Goal: Task Accomplishment & Management: Manage account settings

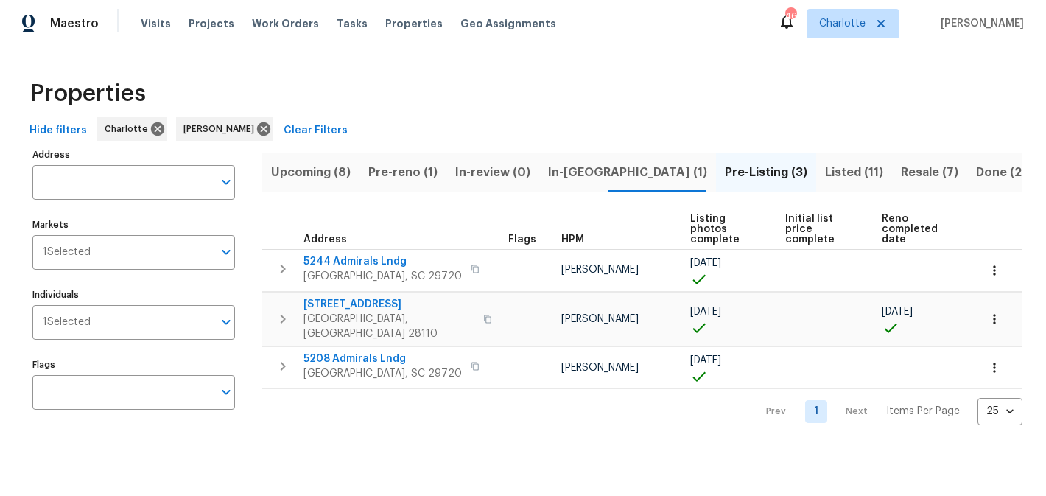
click at [326, 171] on span "Upcoming (8)" at bounding box center [311, 172] width 80 height 21
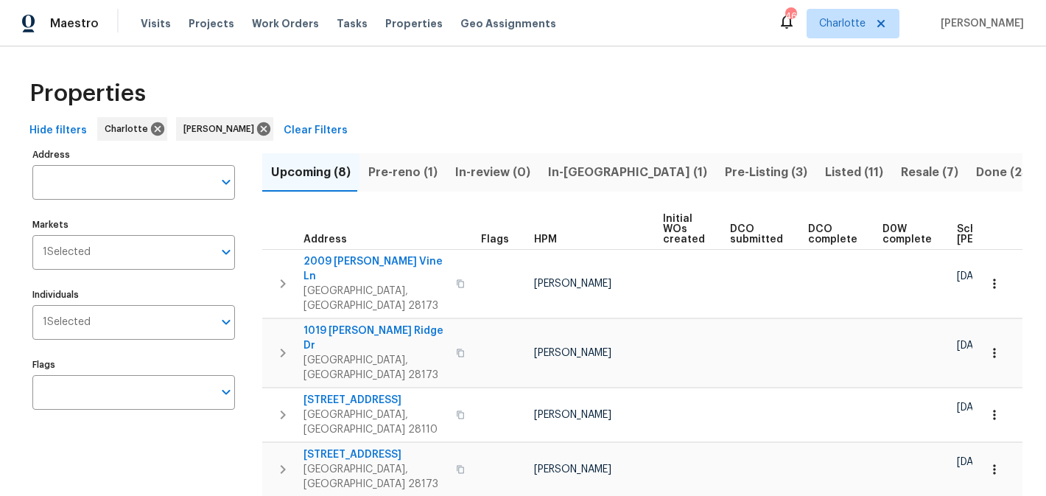
click at [419, 169] on span "Pre-reno (1)" at bounding box center [402, 172] width 69 height 21
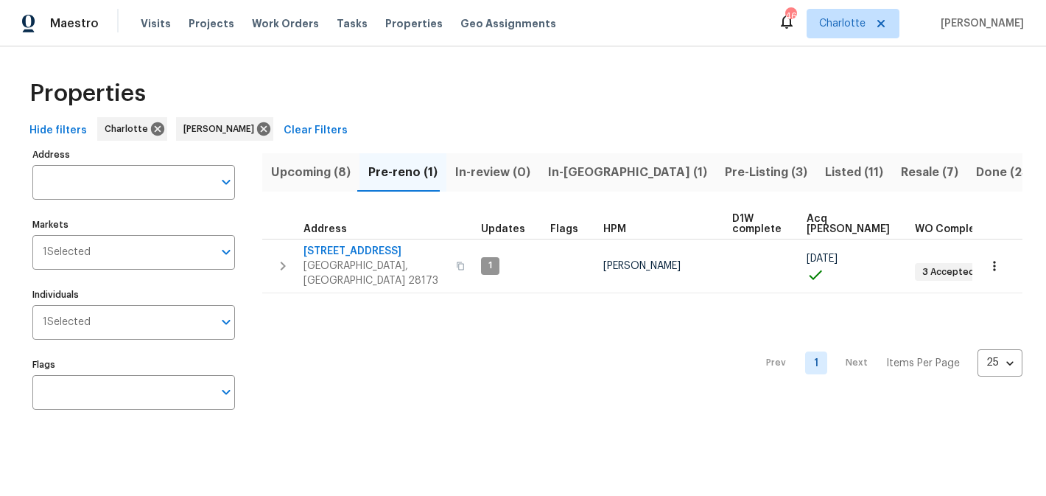
click at [491, 176] on span "In-review (0)" at bounding box center [492, 172] width 75 height 21
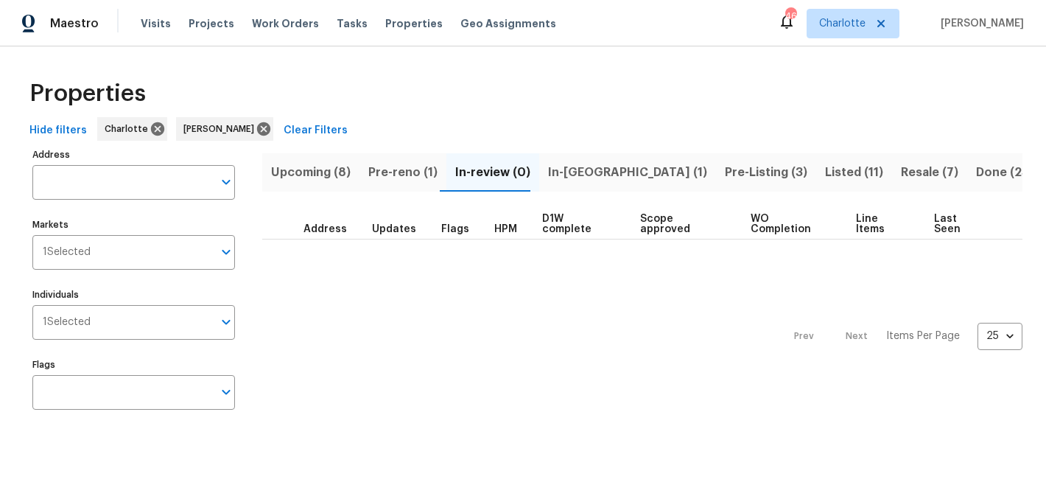
click at [558, 169] on span "In-reno (1)" at bounding box center [627, 172] width 159 height 21
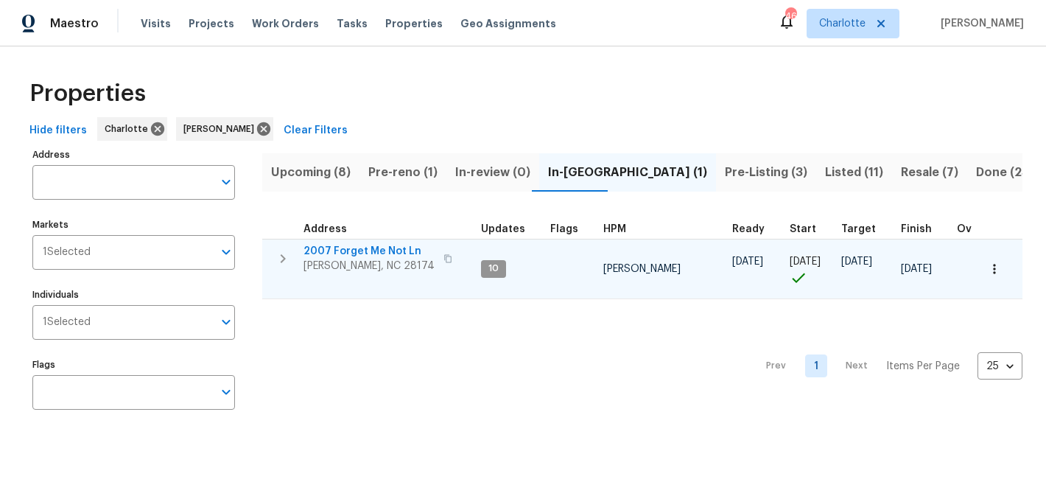
click at [350, 256] on span "2007 Forget Me Not Ln" at bounding box center [369, 251] width 131 height 15
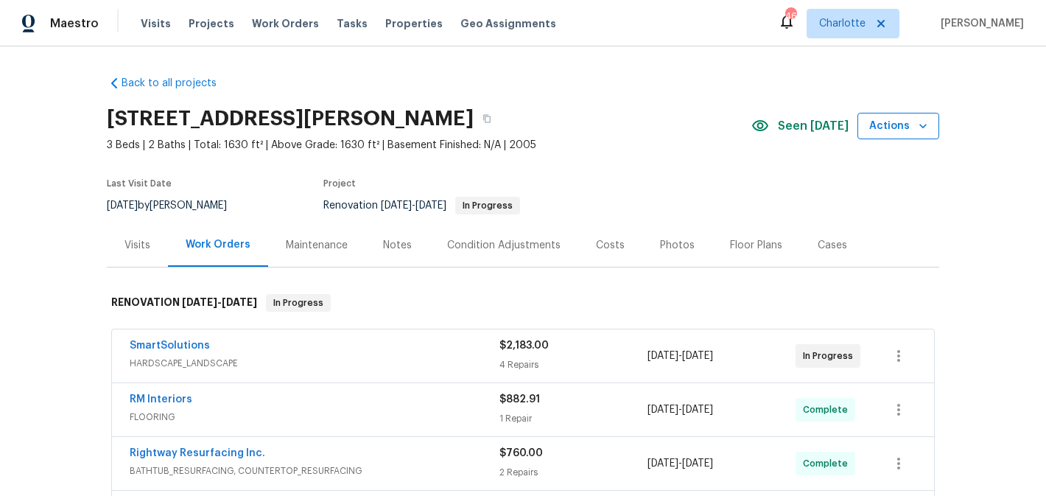
click at [920, 127] on icon "button" at bounding box center [923, 126] width 15 height 15
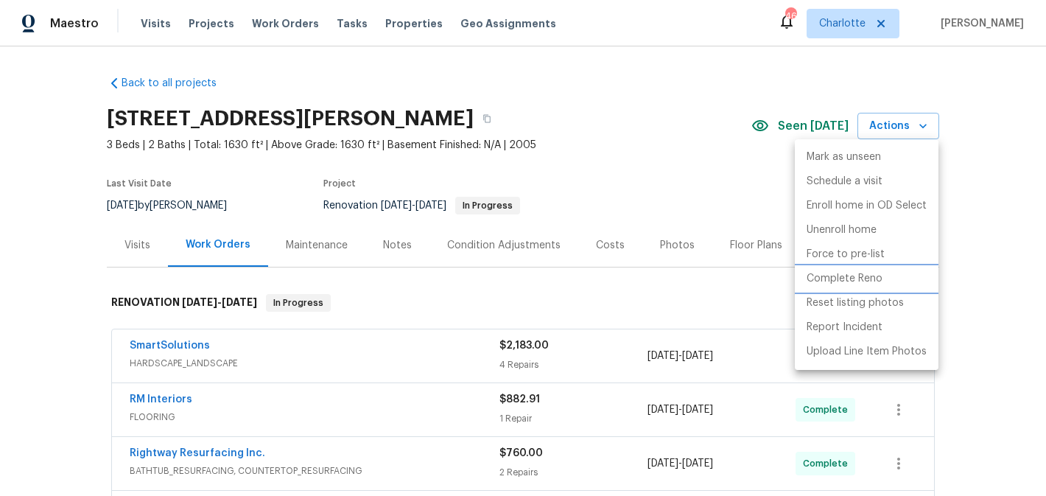
click at [853, 282] on p "Complete Reno" at bounding box center [845, 278] width 76 height 15
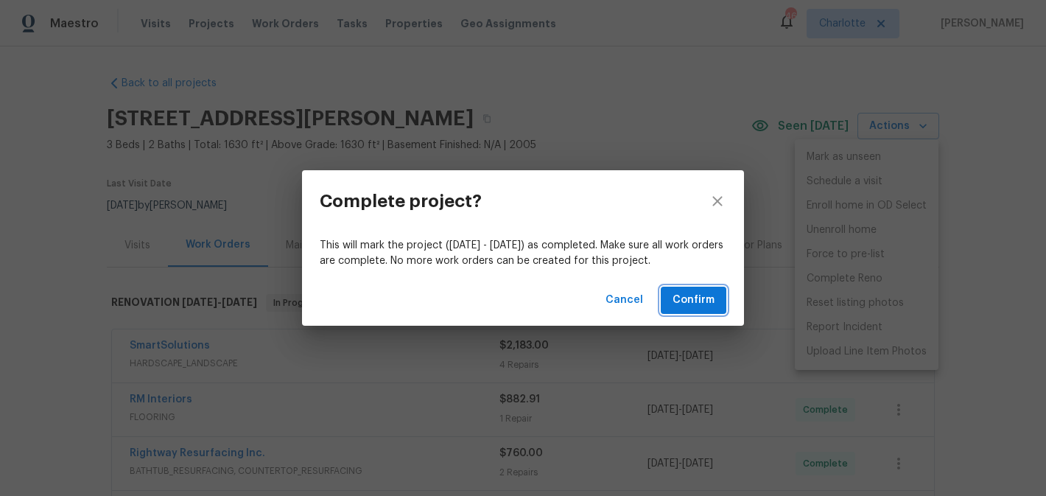
click at [712, 290] on button "Confirm" at bounding box center [694, 300] width 66 height 27
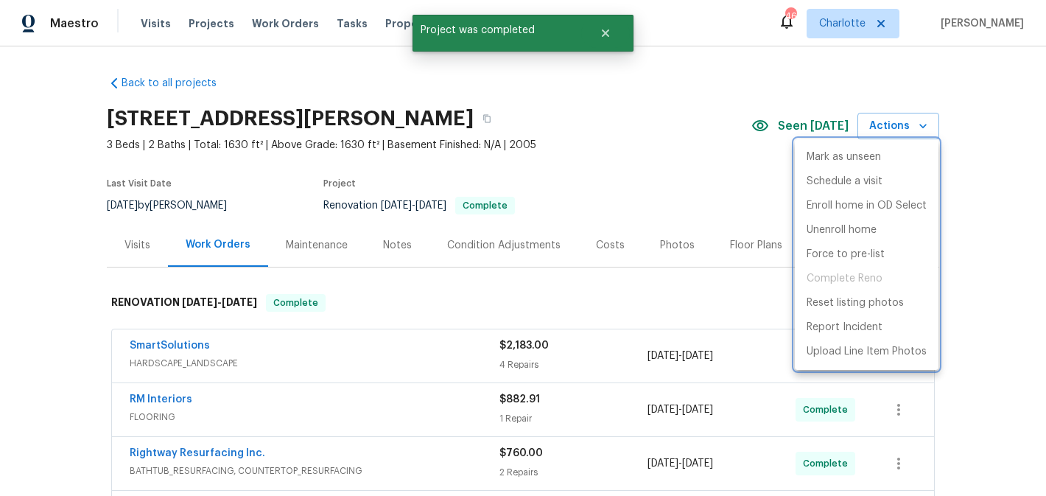
click at [920, 125] on div at bounding box center [523, 248] width 1046 height 496
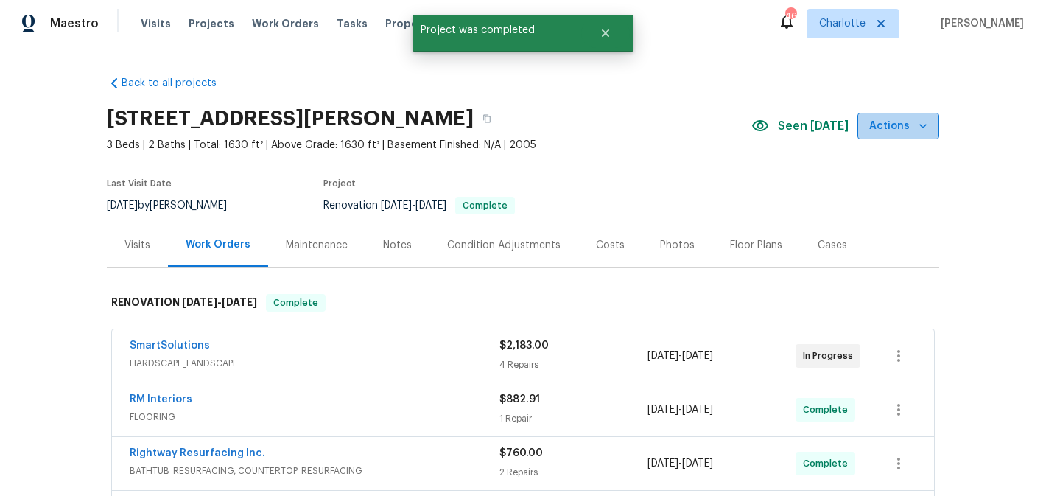
click at [920, 126] on icon "button" at bounding box center [923, 126] width 15 height 15
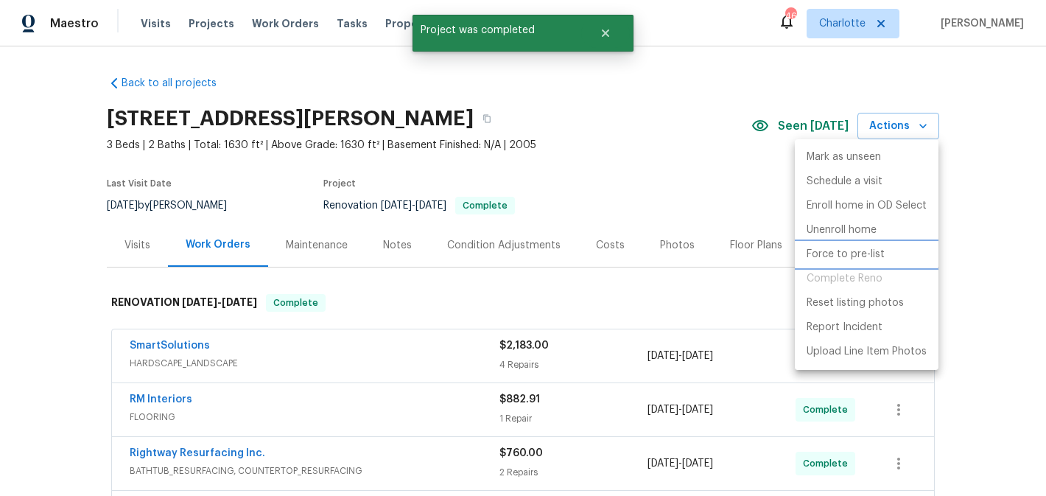
click at [837, 262] on p "Force to pre-list" at bounding box center [846, 254] width 78 height 15
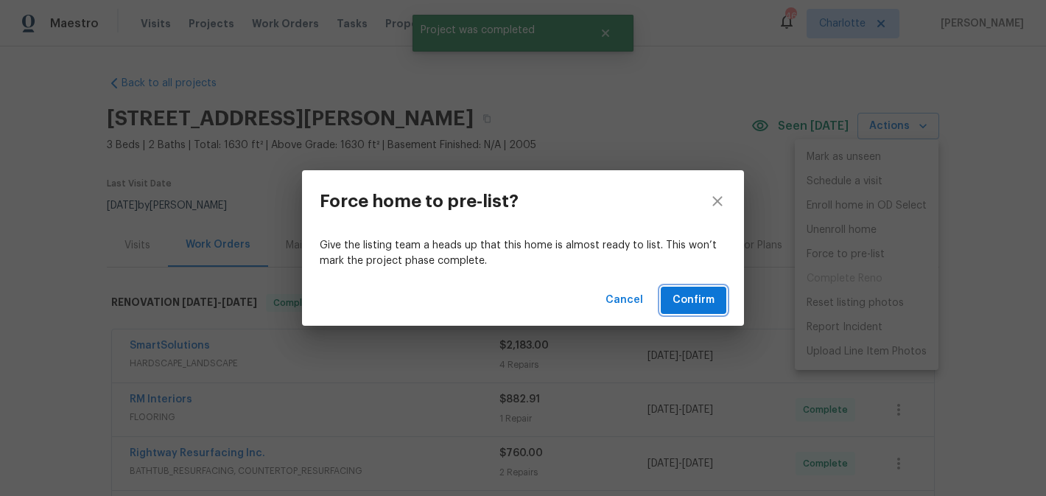
click at [687, 299] on span "Confirm" at bounding box center [694, 300] width 42 height 18
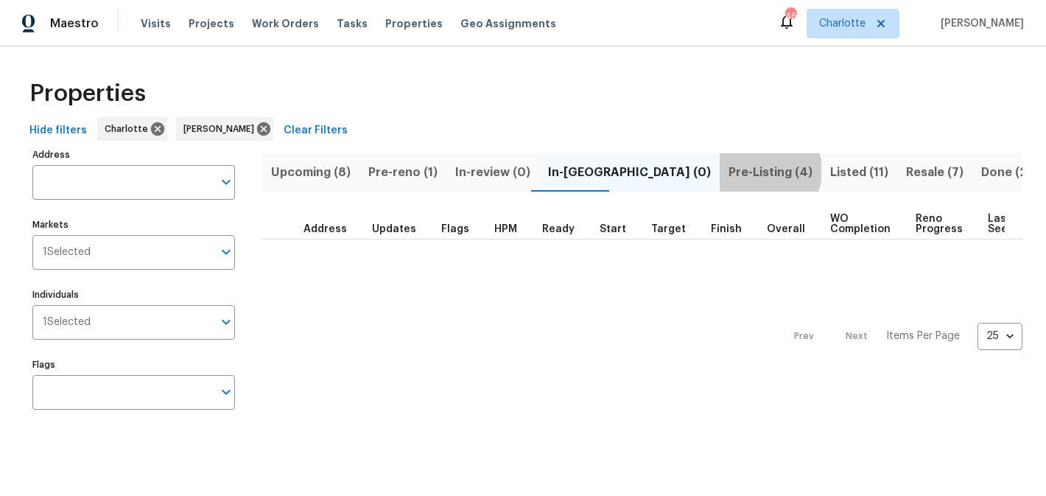
click at [729, 170] on span "Pre-Listing (4)" at bounding box center [771, 172] width 84 height 21
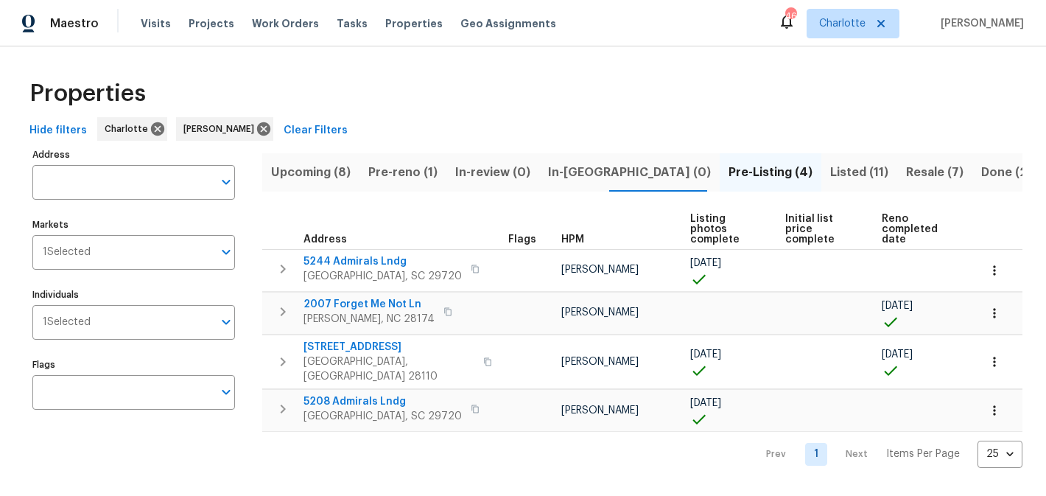
click at [830, 172] on span "Listed (11)" at bounding box center [859, 172] width 58 height 21
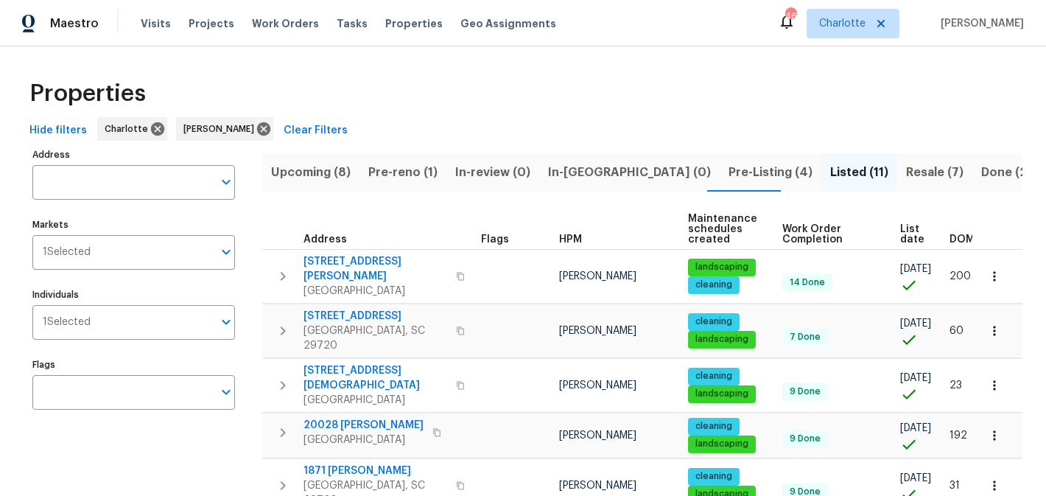
click at [897, 169] on button "Resale (7)" at bounding box center [934, 172] width 75 height 38
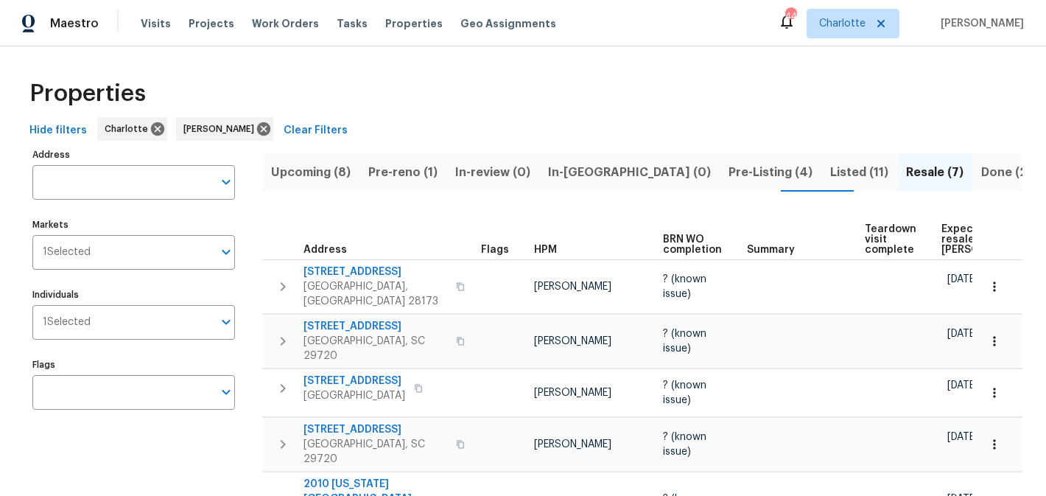
click at [326, 170] on span "Upcoming (8)" at bounding box center [311, 172] width 80 height 21
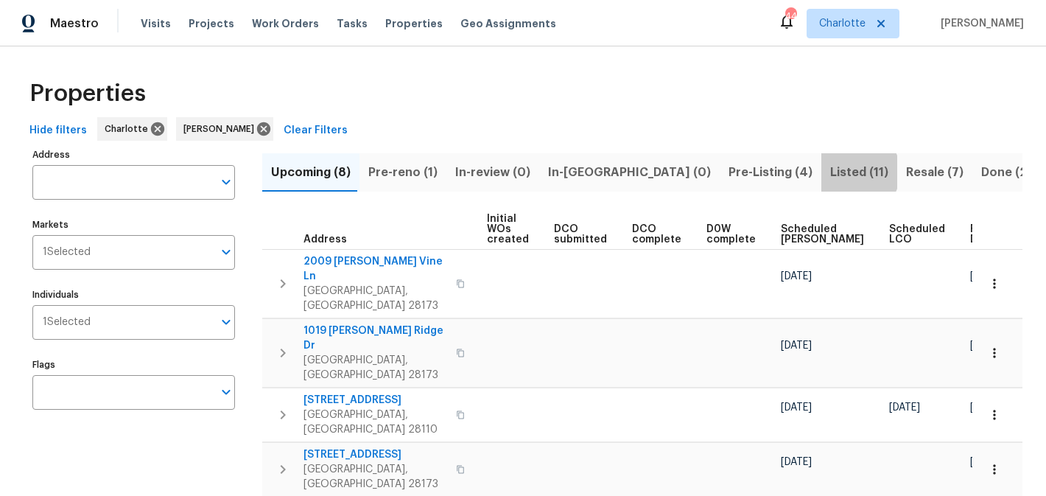
click at [830, 172] on span "Listed (11)" at bounding box center [859, 172] width 58 height 21
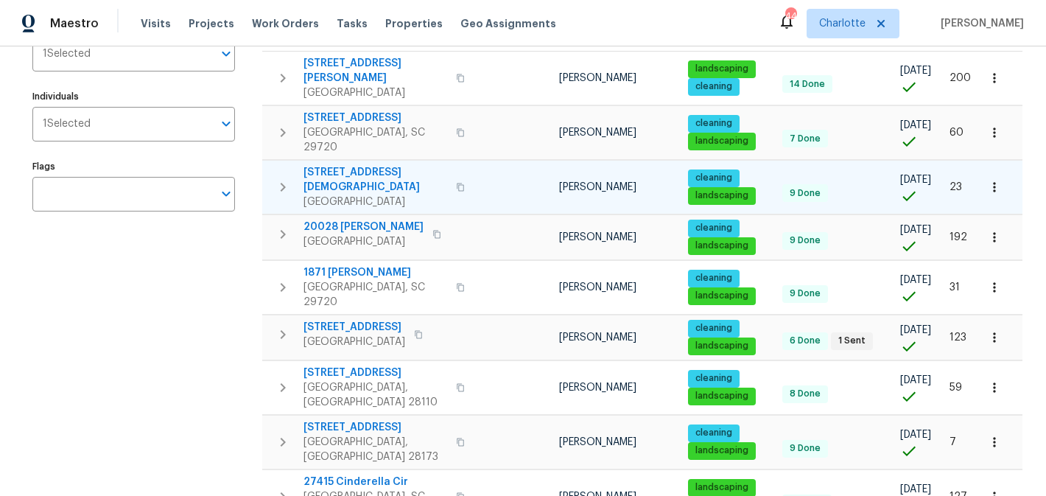
scroll to position [203, 0]
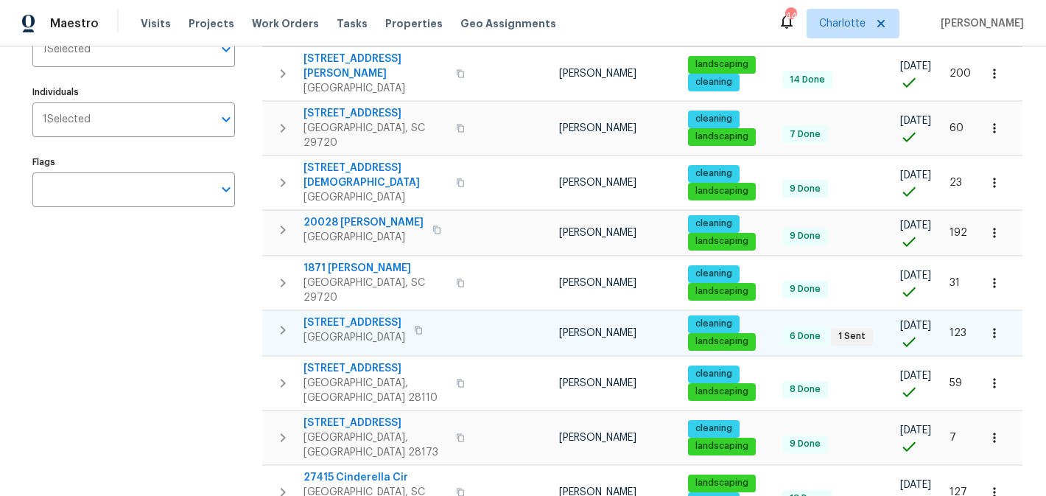
click at [348, 315] on span "3486 Duchess Ave" at bounding box center [355, 322] width 102 height 15
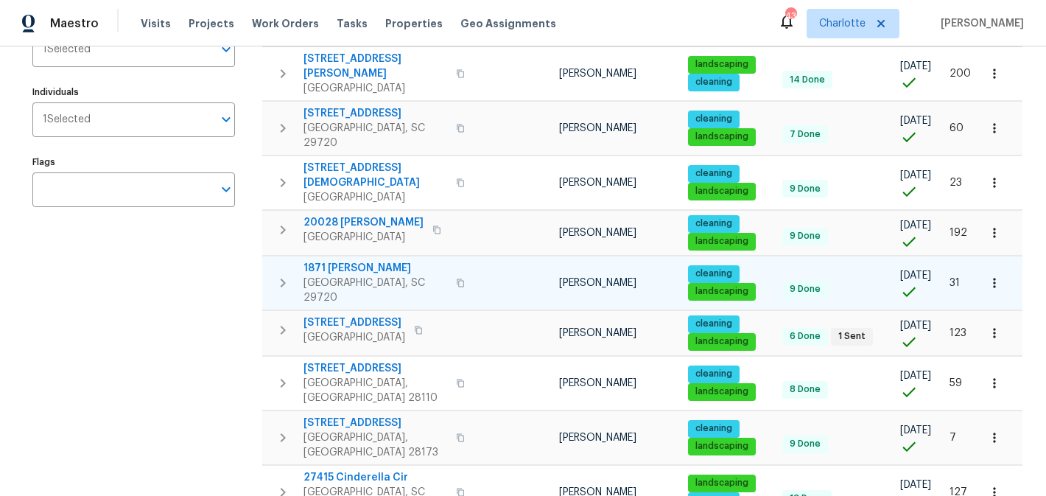
scroll to position [0, 0]
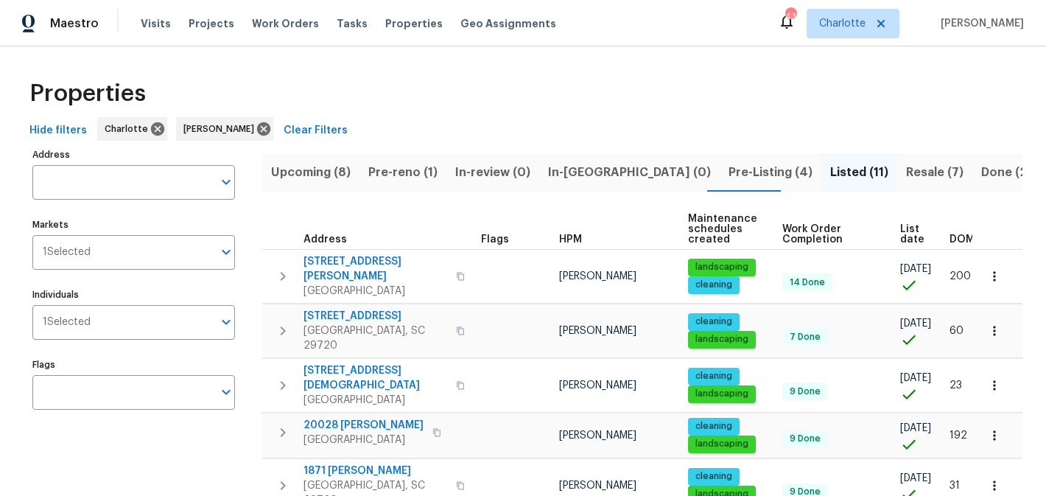
click at [323, 172] on span "Upcoming (8)" at bounding box center [311, 172] width 80 height 21
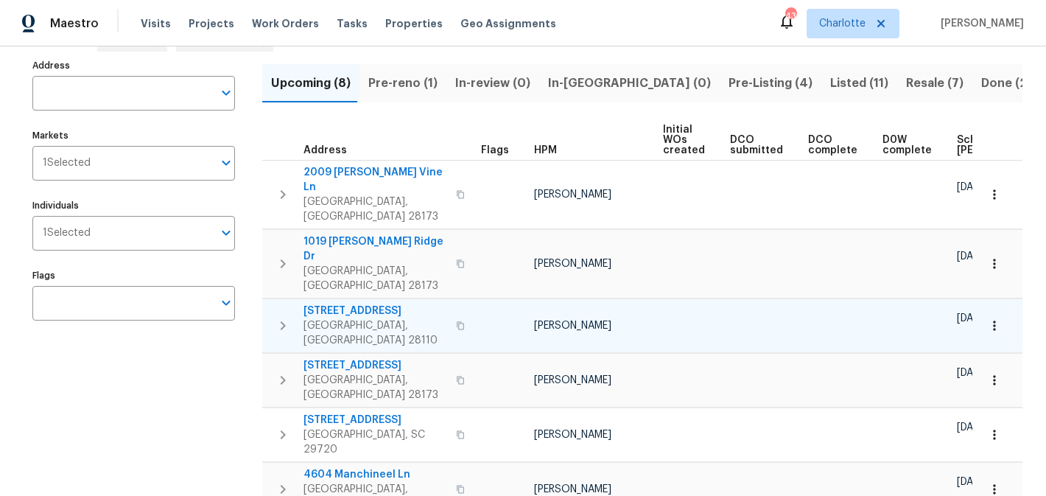
scroll to position [83, 0]
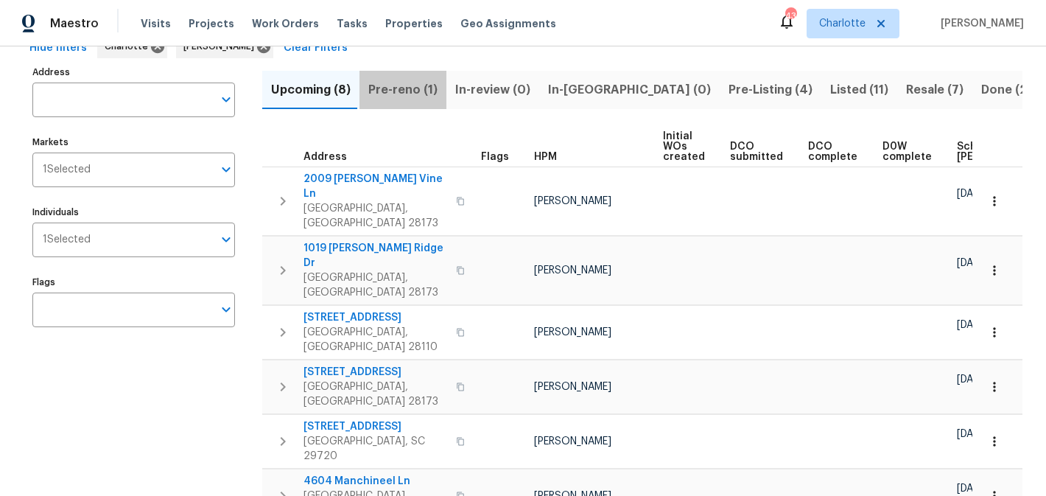
click at [415, 83] on span "Pre-reno (1)" at bounding box center [402, 90] width 69 height 21
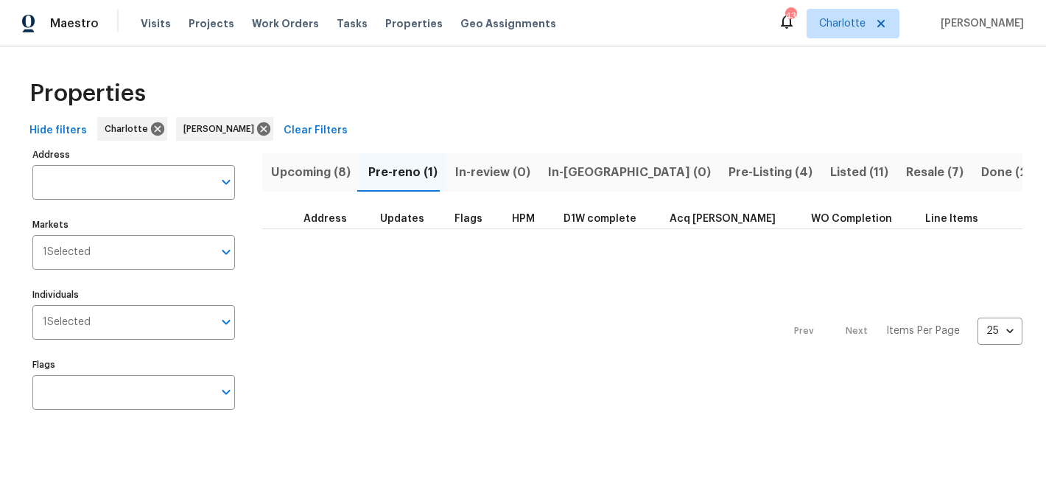
click at [485, 164] on span "In-review (0)" at bounding box center [492, 172] width 75 height 21
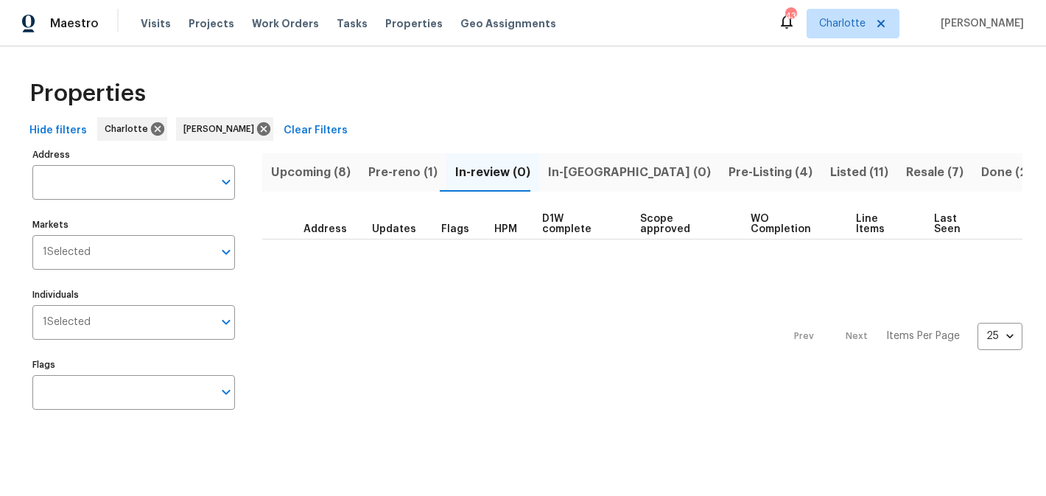
click at [557, 167] on span "In-reno (0)" at bounding box center [629, 172] width 163 height 21
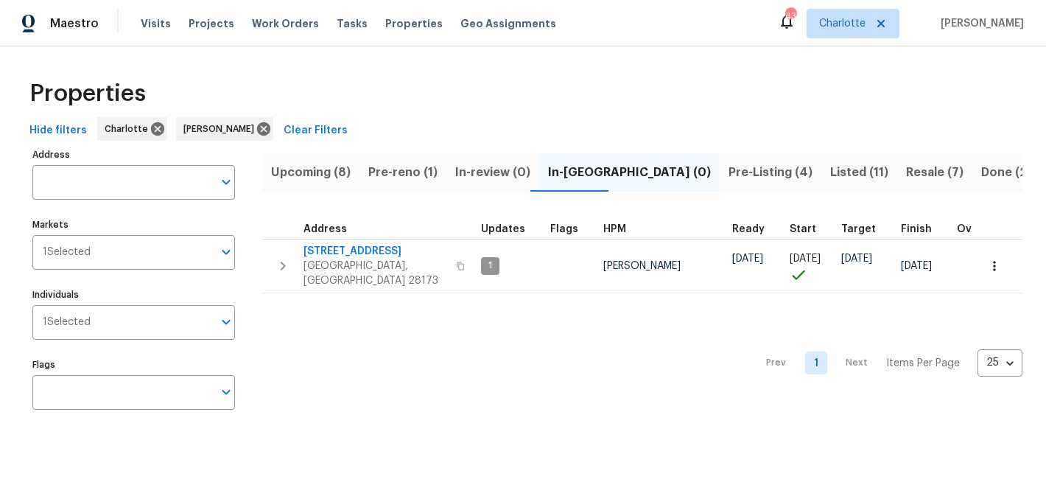
click at [729, 172] on span "Pre-Listing (4)" at bounding box center [771, 172] width 84 height 21
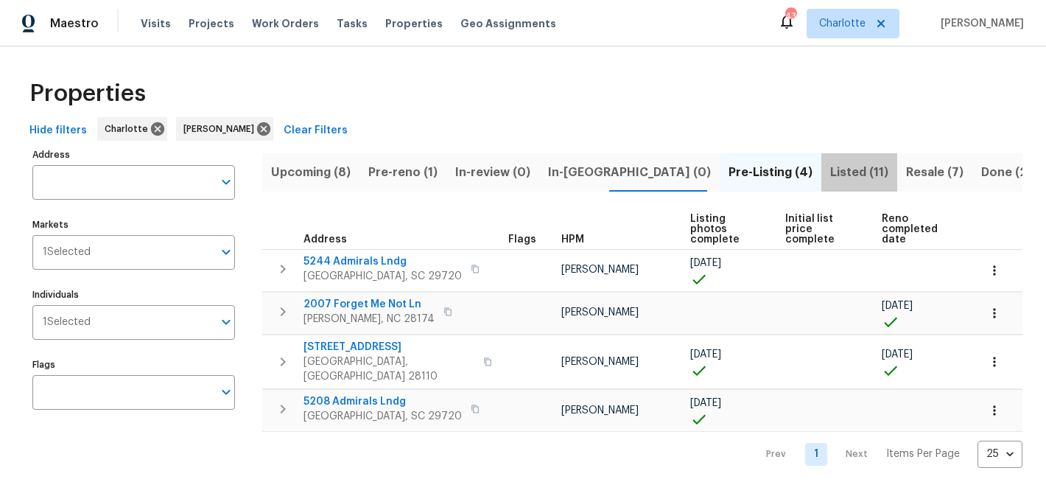
click at [830, 173] on span "Listed (11)" at bounding box center [859, 172] width 58 height 21
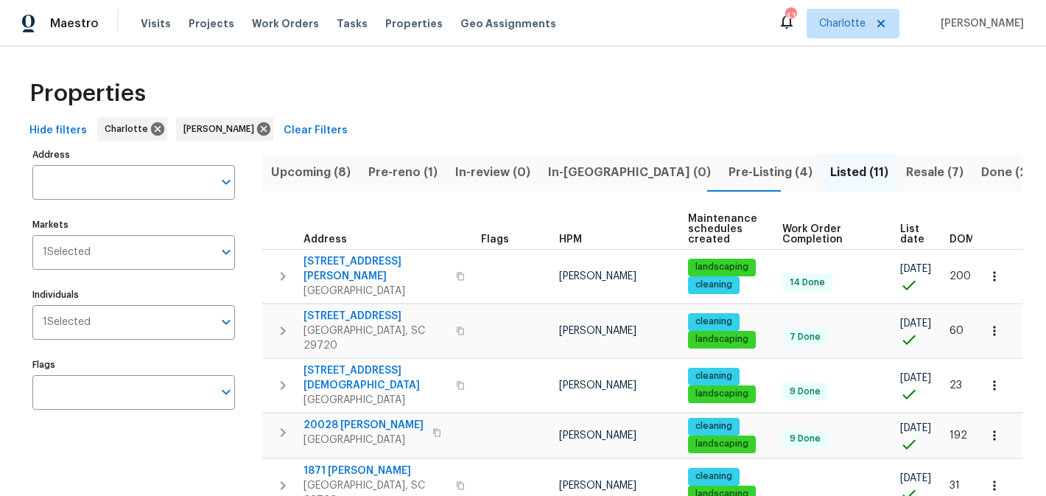
click at [906, 175] on span "Resale (7)" at bounding box center [934, 172] width 57 height 21
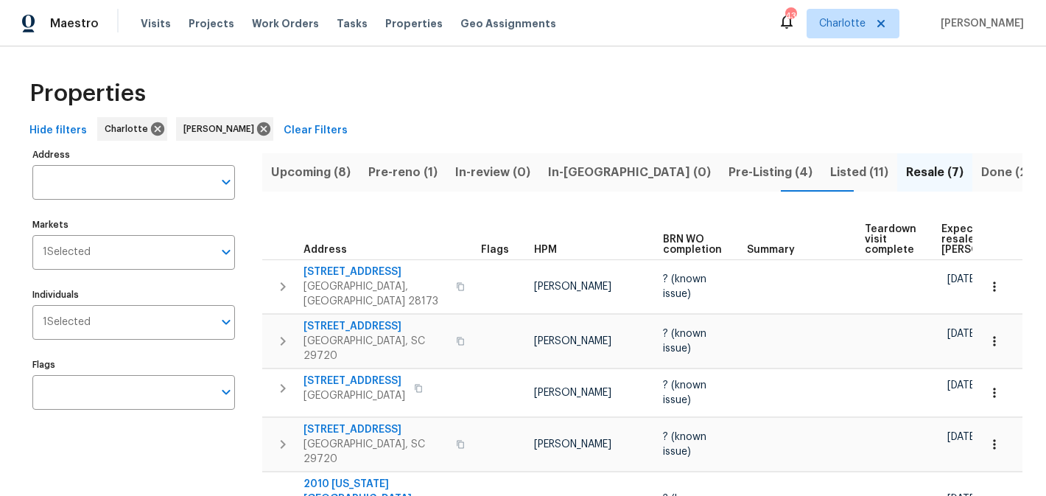
click at [396, 178] on span "Pre-reno (1)" at bounding box center [402, 172] width 69 height 21
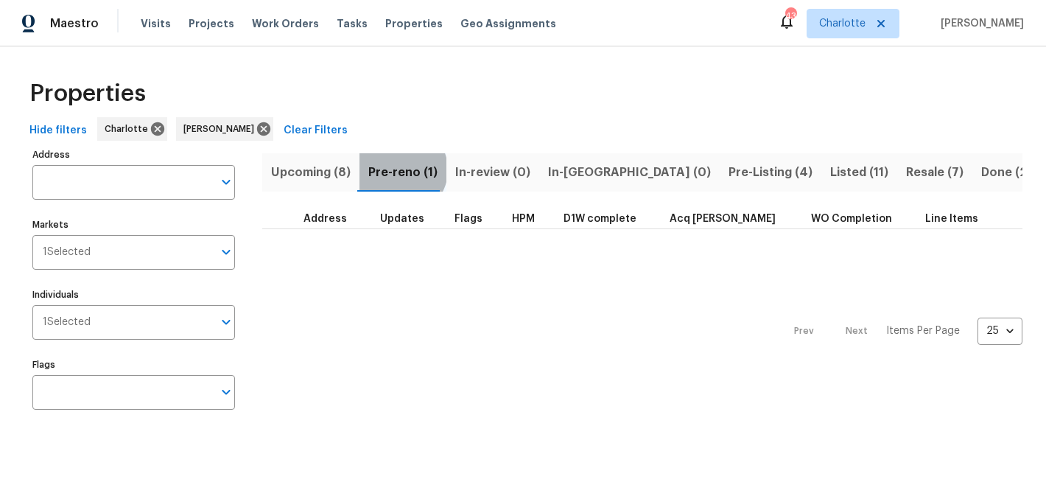
click at [399, 169] on span "Pre-reno (1)" at bounding box center [402, 172] width 69 height 21
click at [342, 172] on span "Upcoming (8)" at bounding box center [311, 172] width 80 height 21
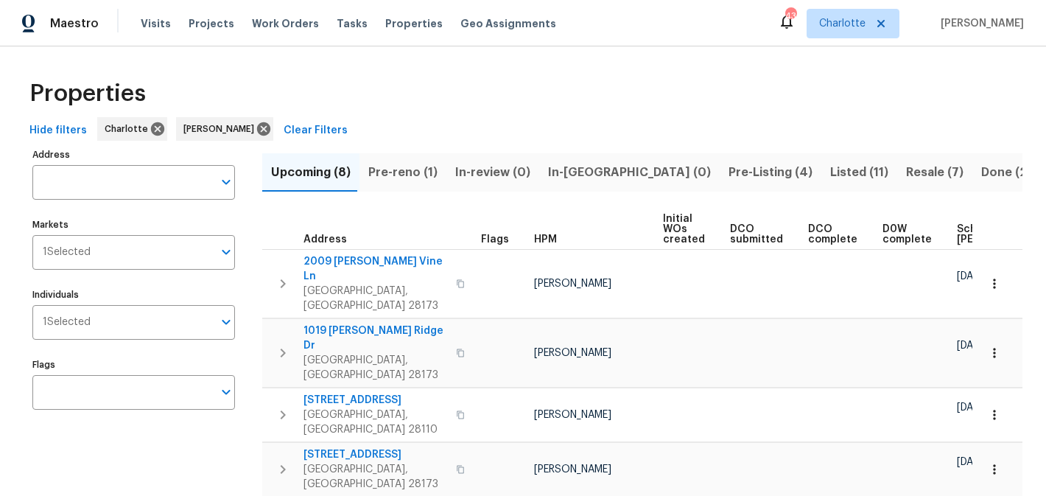
click at [391, 173] on span "Pre-reno (1)" at bounding box center [402, 172] width 69 height 21
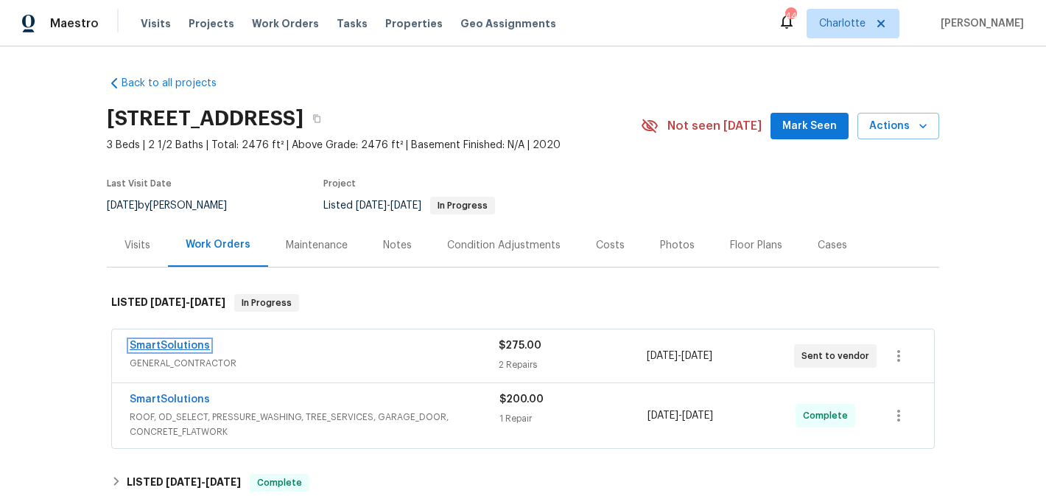
click at [159, 345] on link "SmartSolutions" at bounding box center [170, 345] width 80 height 10
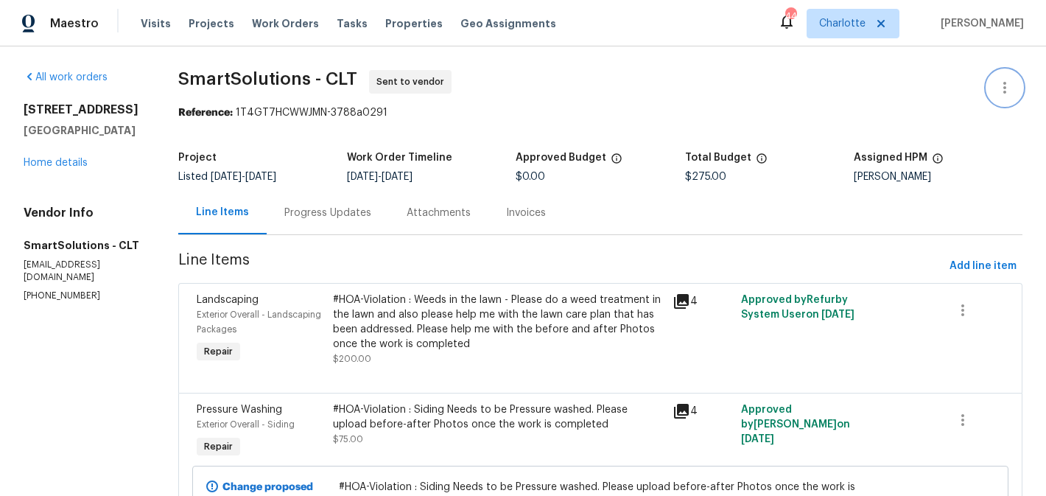
click at [999, 77] on button "button" at bounding box center [1004, 87] width 35 height 35
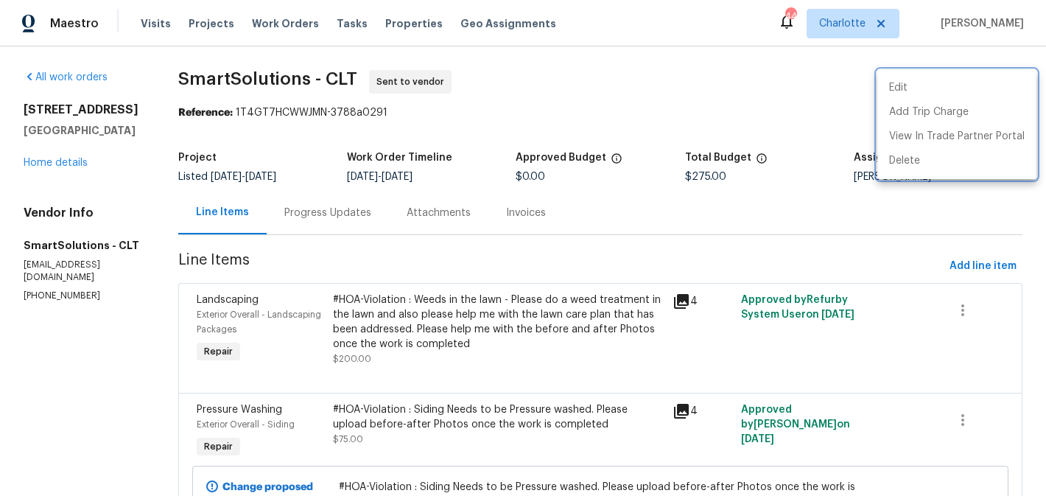
click at [706, 111] on div at bounding box center [523, 248] width 1046 height 496
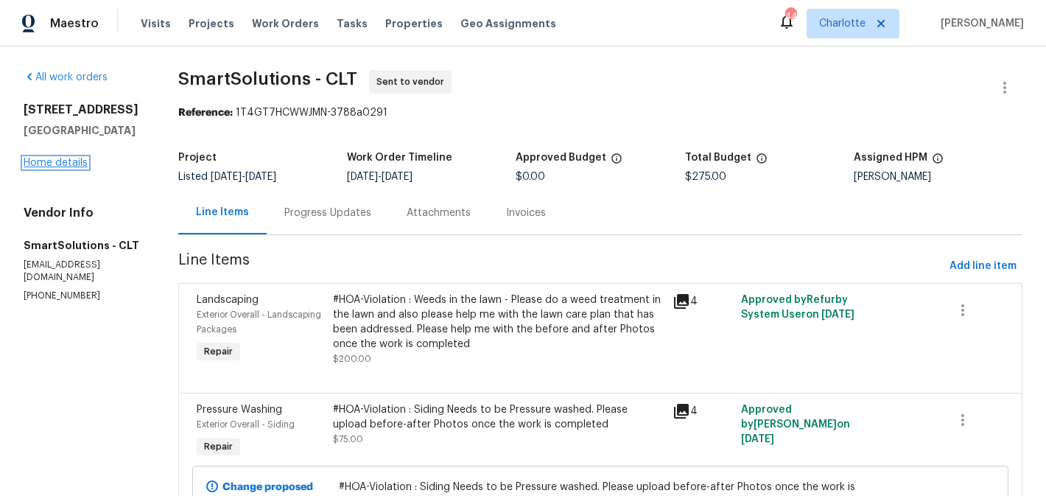
click at [55, 167] on link "Home details" at bounding box center [56, 163] width 64 height 10
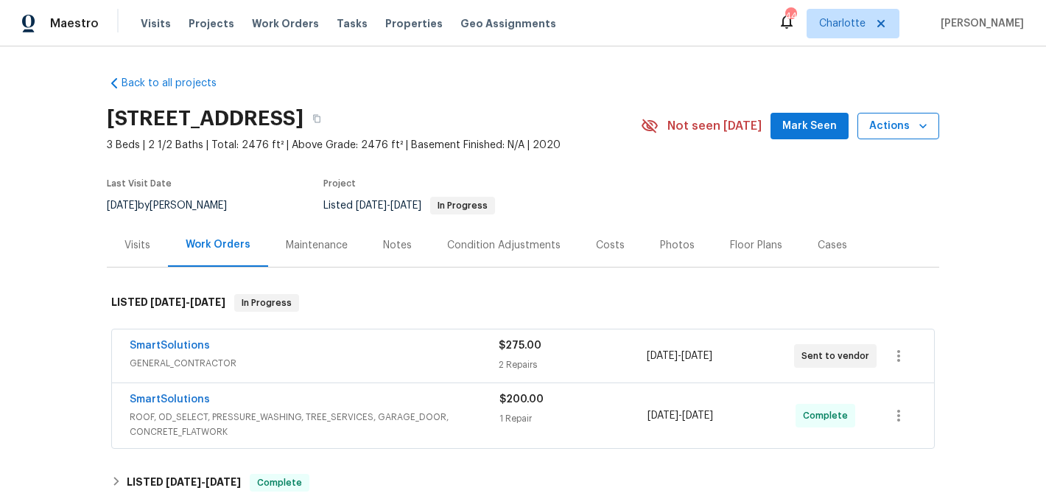
click at [931, 124] on button "Actions" at bounding box center [899, 126] width 82 height 27
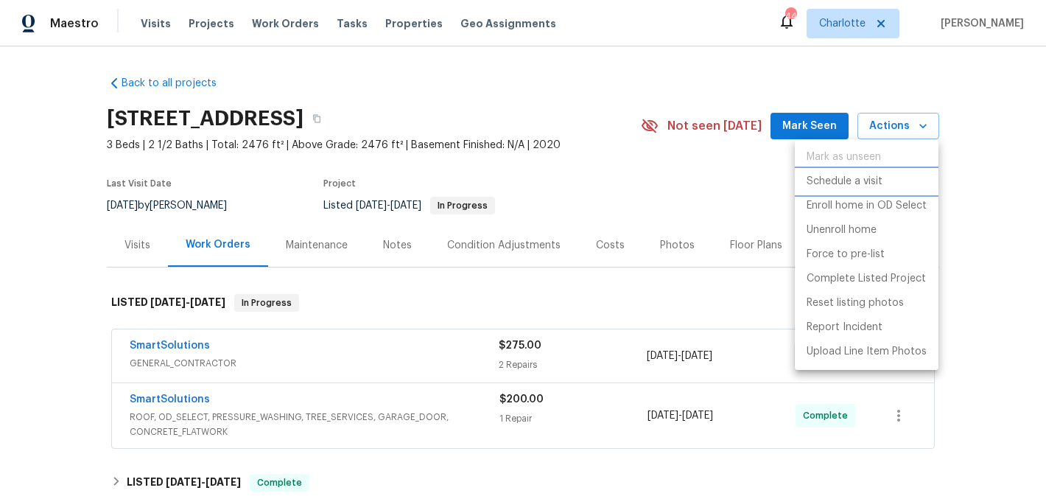
click at [876, 183] on p "Schedule a visit" at bounding box center [845, 181] width 76 height 15
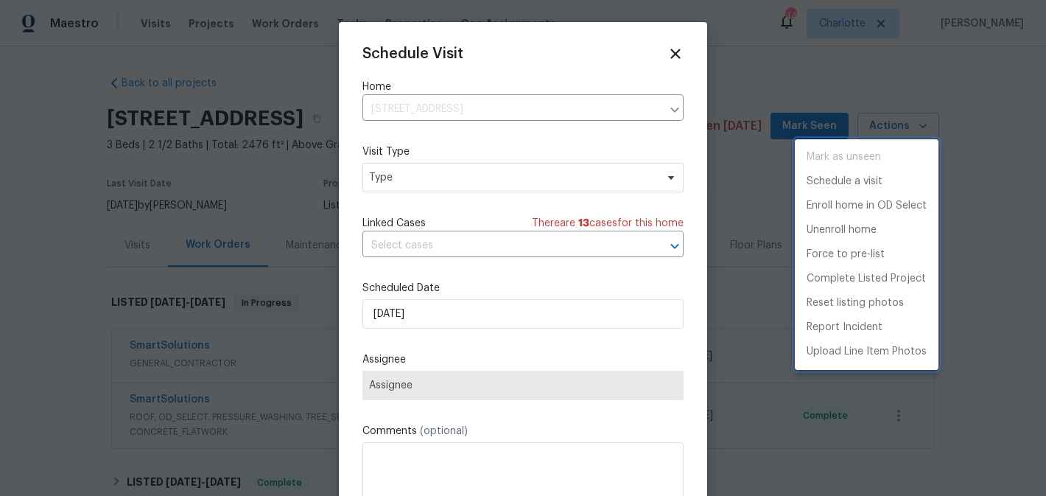
click at [435, 178] on div at bounding box center [523, 248] width 1046 height 496
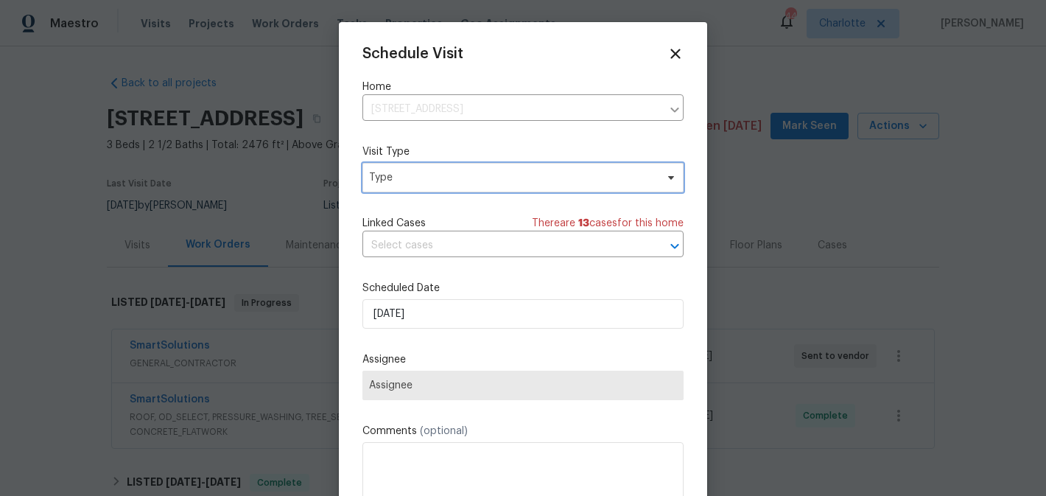
click at [435, 178] on span "Type" at bounding box center [512, 177] width 287 height 15
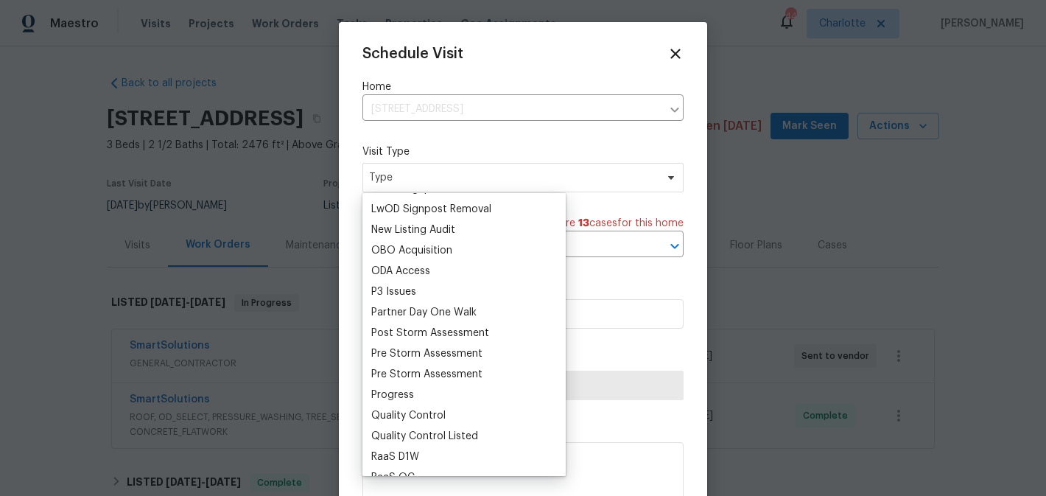
scroll to position [805, 0]
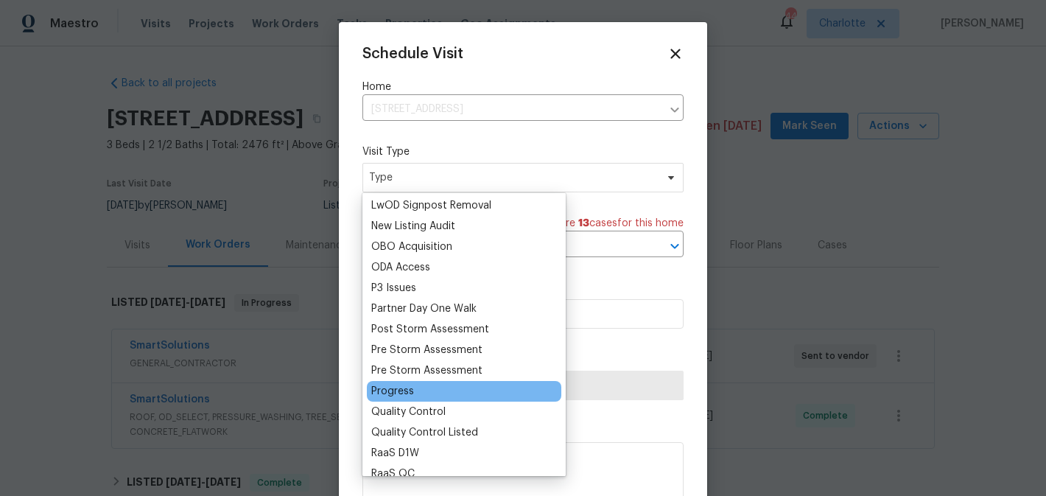
click at [399, 394] on div "Progress" at bounding box center [392, 391] width 43 height 15
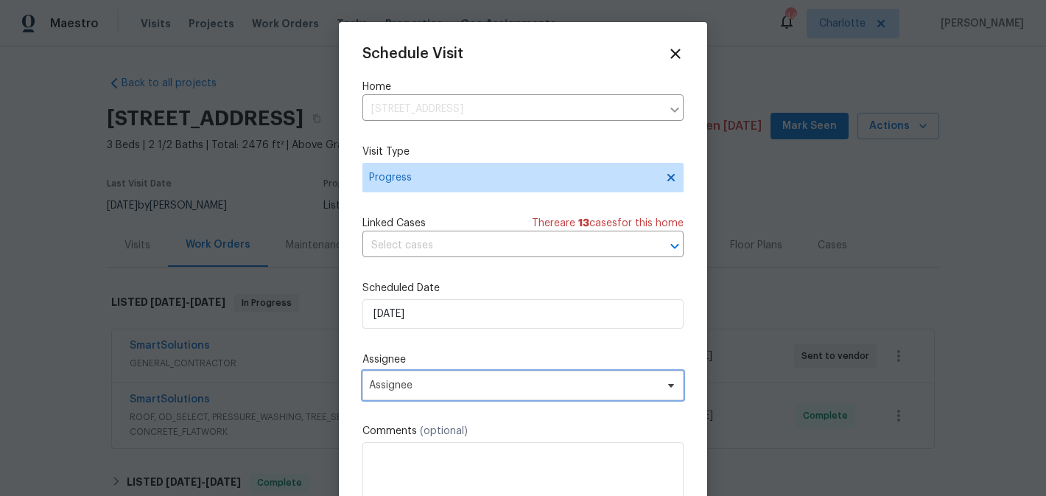
click at [445, 371] on span "Assignee" at bounding box center [523, 385] width 321 height 29
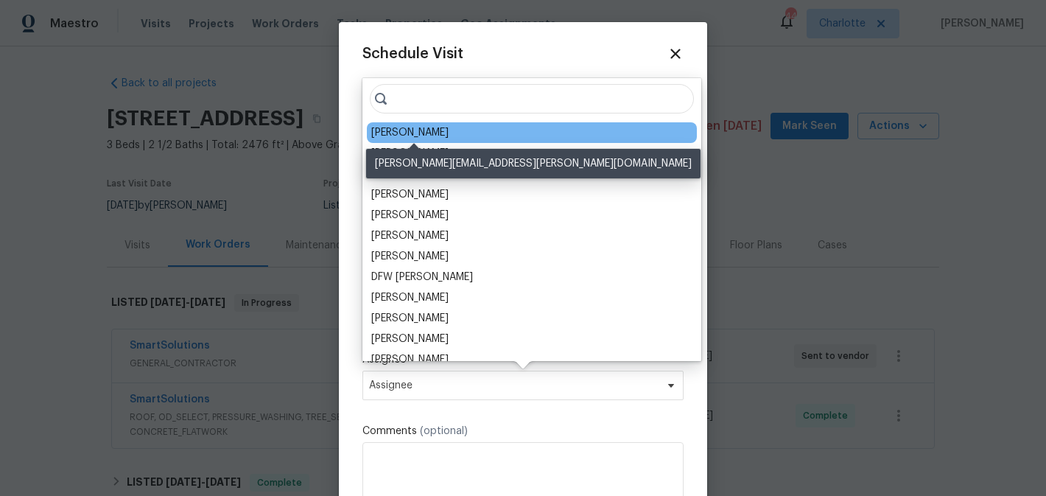
click at [441, 139] on div "[PERSON_NAME]" at bounding box center [409, 132] width 77 height 15
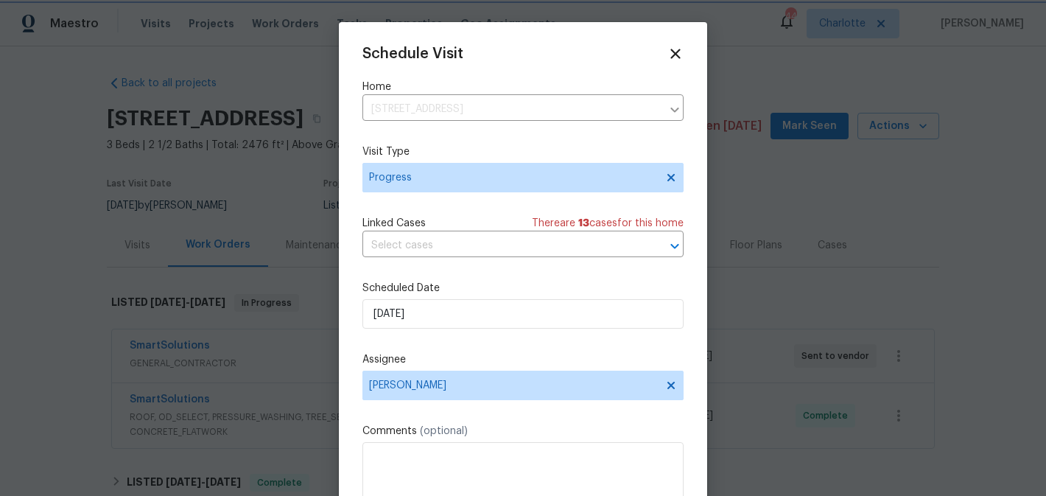
scroll to position [27, 0]
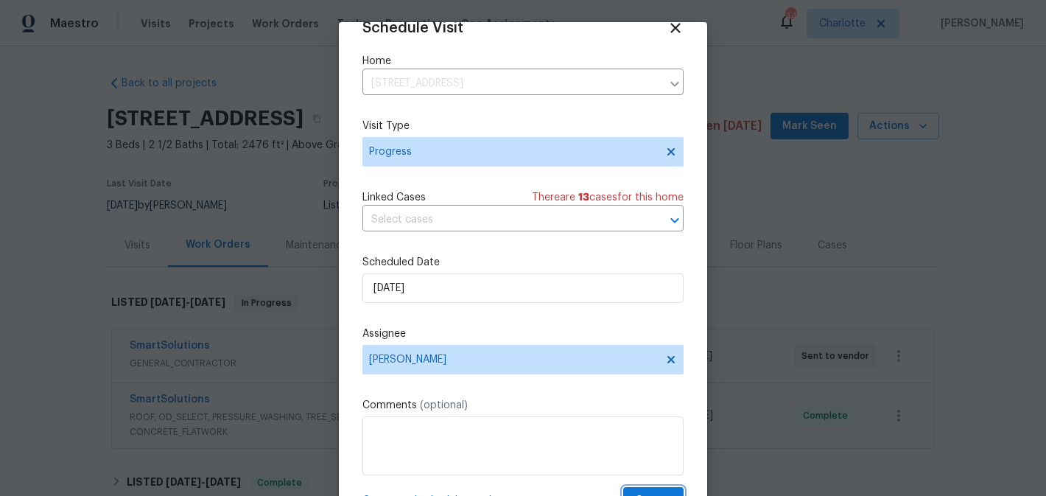
click at [650, 488] on button "Create" at bounding box center [653, 500] width 60 height 27
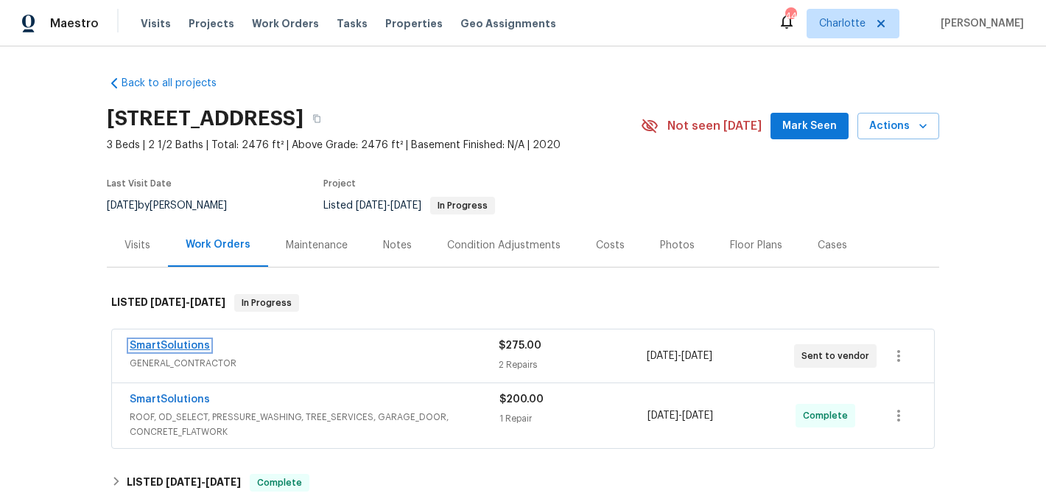
click at [191, 349] on link "SmartSolutions" at bounding box center [170, 345] width 80 height 10
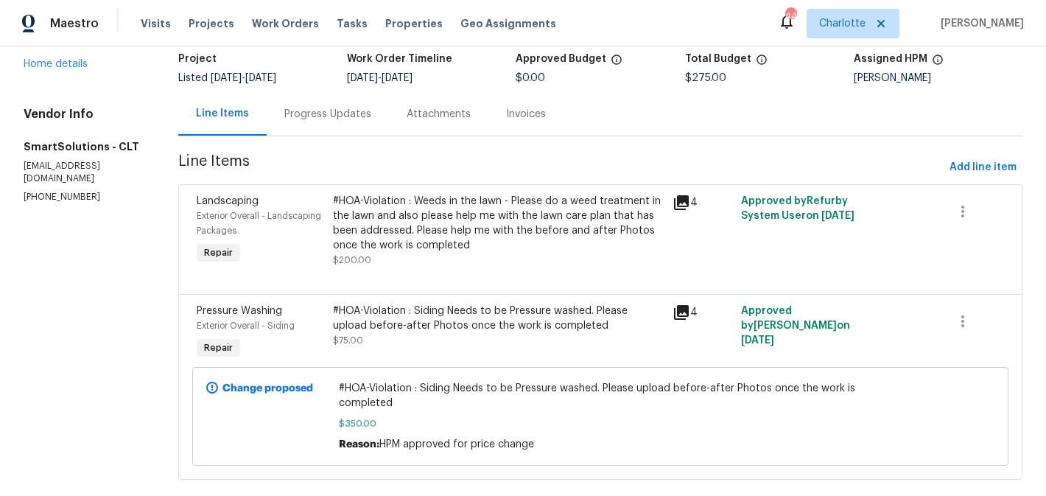
scroll to position [125, 0]
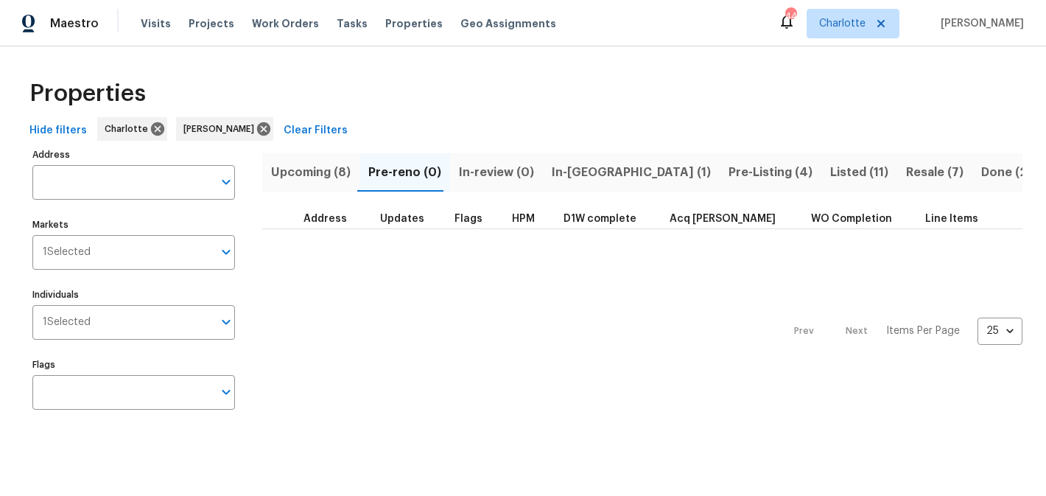
click at [552, 164] on span "In-[GEOGRAPHIC_DATA] (1)" at bounding box center [631, 172] width 159 height 21
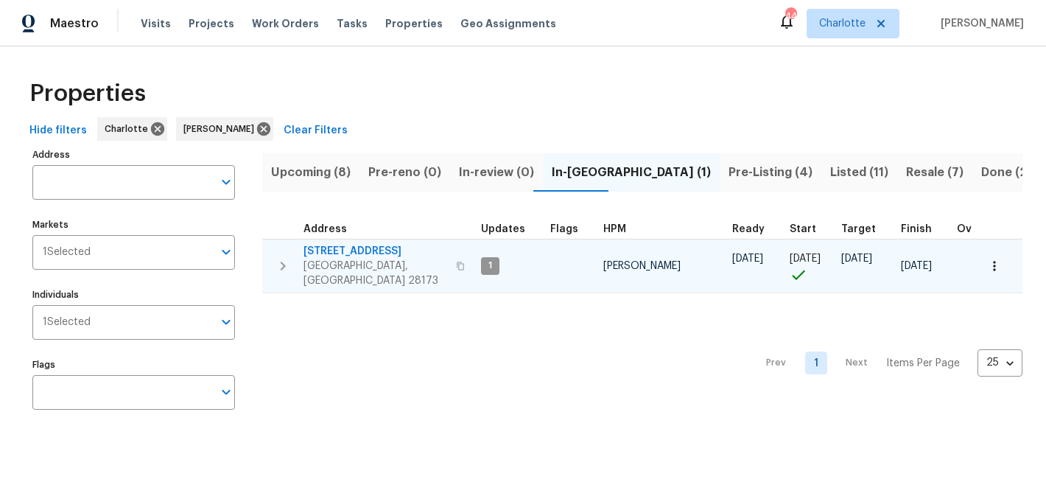
click at [365, 254] on span "[STREET_ADDRESS]" at bounding box center [376, 251] width 144 height 15
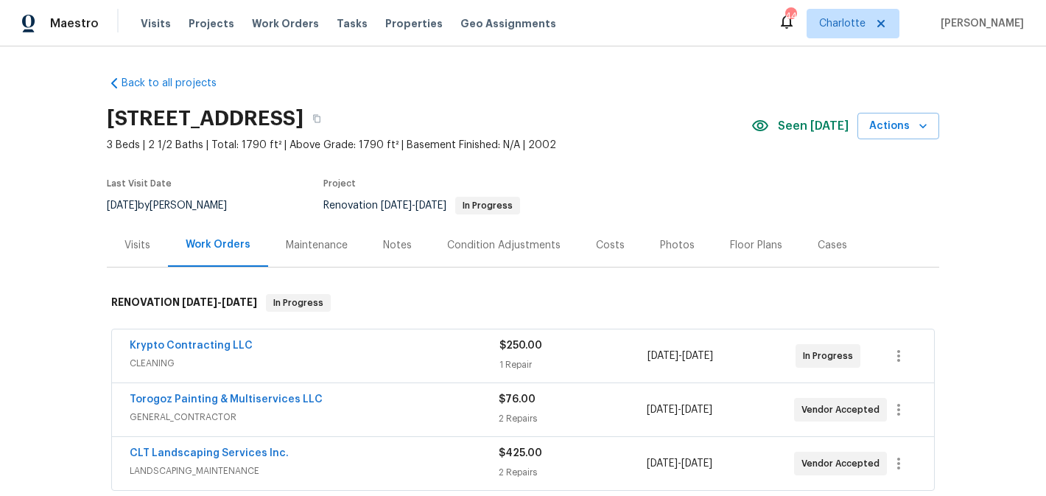
drag, startPoint x: 534, startPoint y: 121, endPoint x: 104, endPoint y: 103, distance: 430.7
click at [104, 103] on div "Back to all projects [STREET_ADDRESS] 3 Beds | 2 1/2 Baths | Total: 1790 ft² | …" at bounding box center [523, 270] width 1046 height 449
copy h2 "[STREET_ADDRESS]"
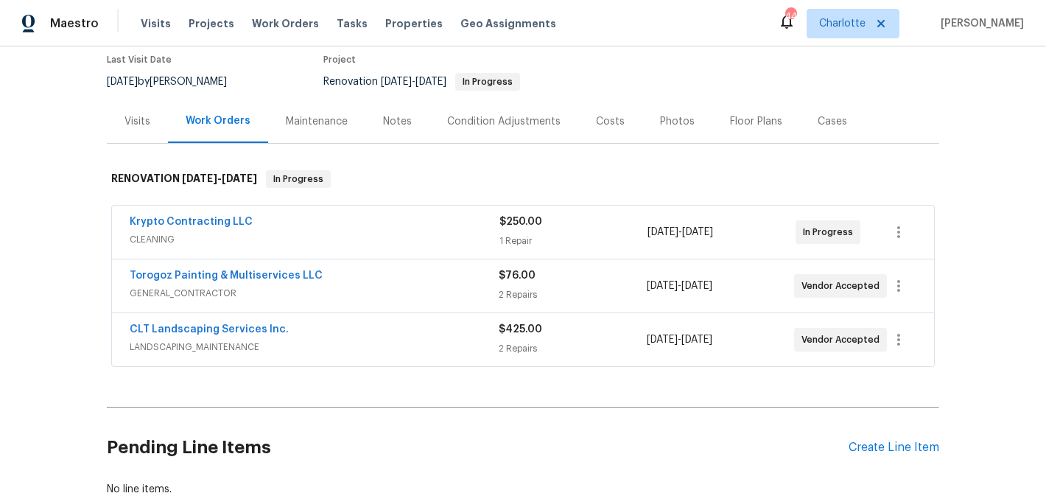
scroll to position [225, 0]
